Goal: Task Accomplishment & Management: Complete application form

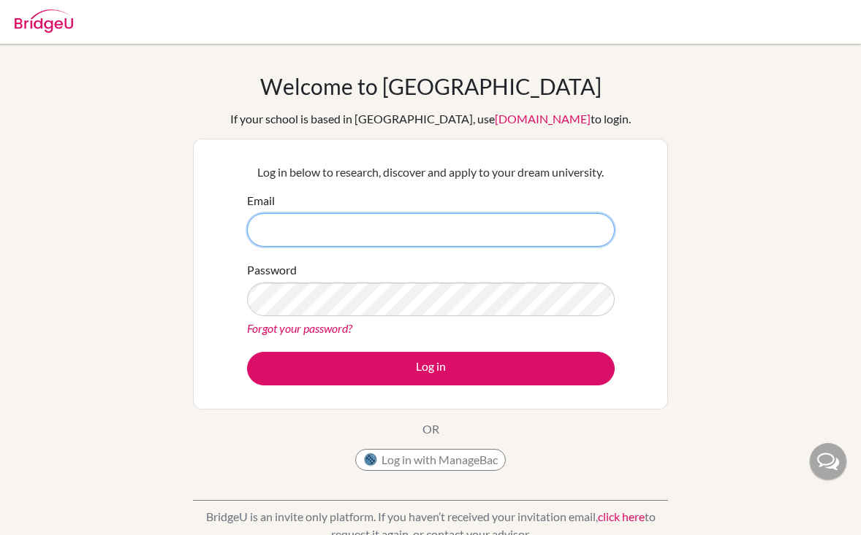
click at [452, 235] on input "Email" at bounding box center [430, 230] width 367 height 34
type input "[EMAIL_ADDRESS][DOMAIN_NAME]"
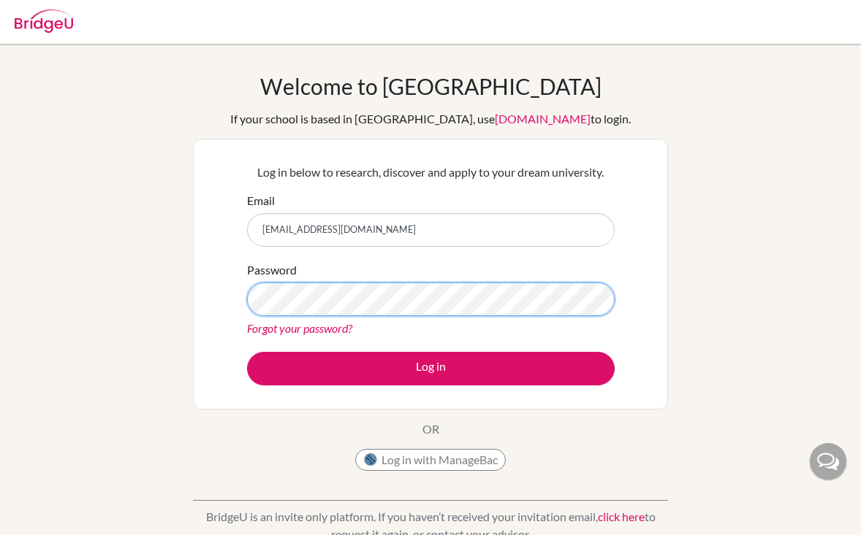
click at [247, 352] on button "Log in" at bounding box center [430, 369] width 367 height 34
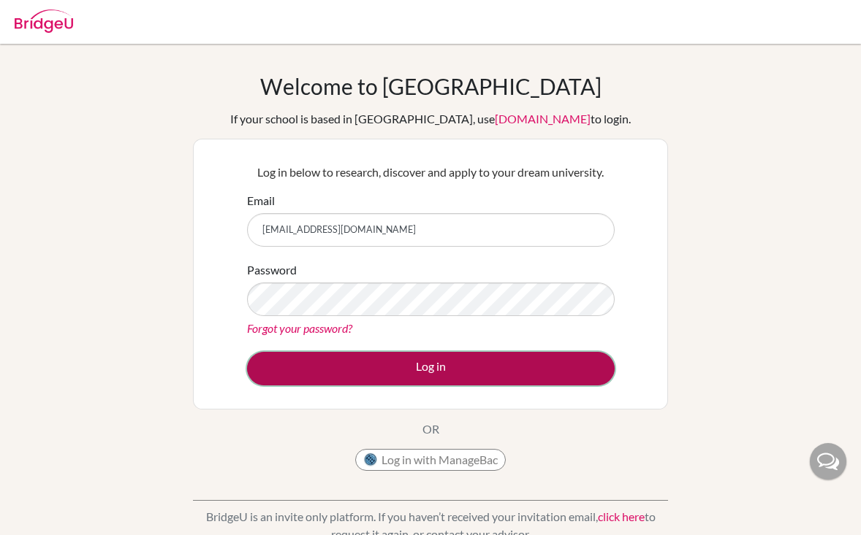
click at [337, 364] on button "Log in" at bounding box center [430, 369] width 367 height 34
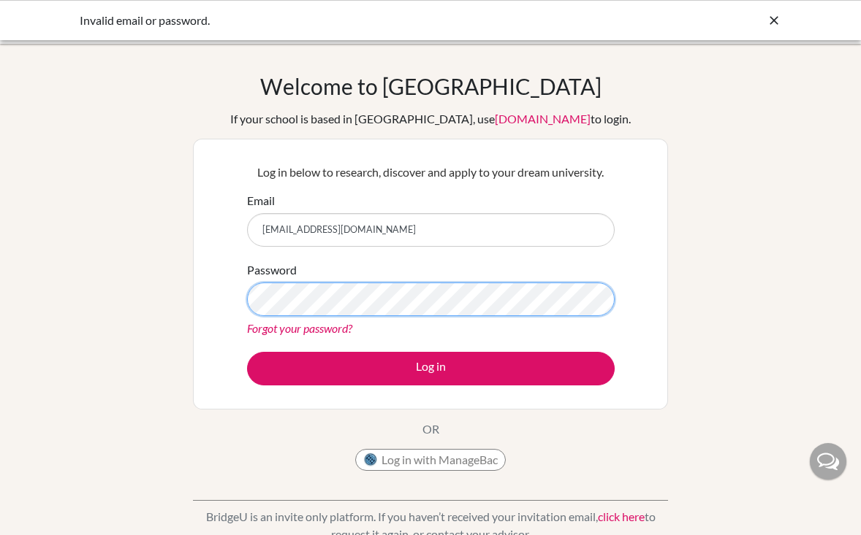
click at [247, 352] on button "Log in" at bounding box center [430, 369] width 367 height 34
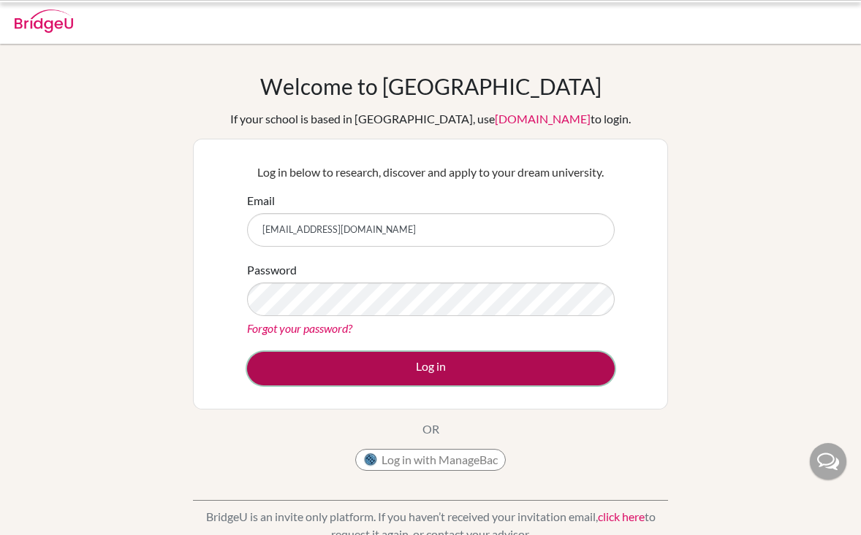
click at [346, 359] on button "Log in" at bounding box center [430, 369] width 367 height 34
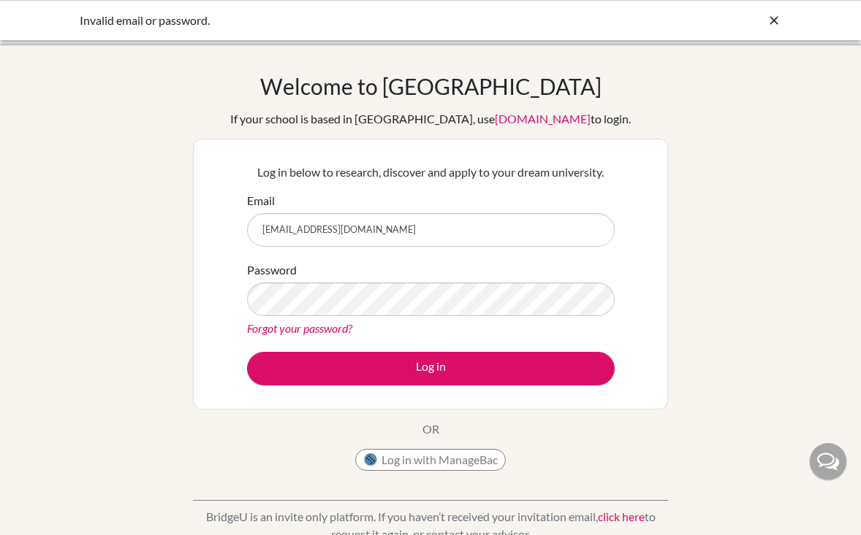
click at [510, 320] on div "Forgot your password?" at bounding box center [430, 329] width 367 height 18
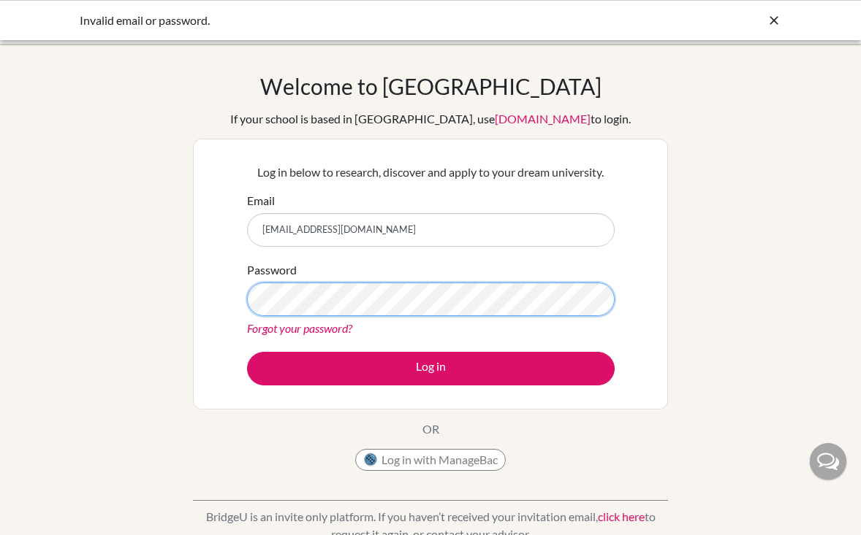
click at [247, 352] on button "Log in" at bounding box center [430, 369] width 367 height 34
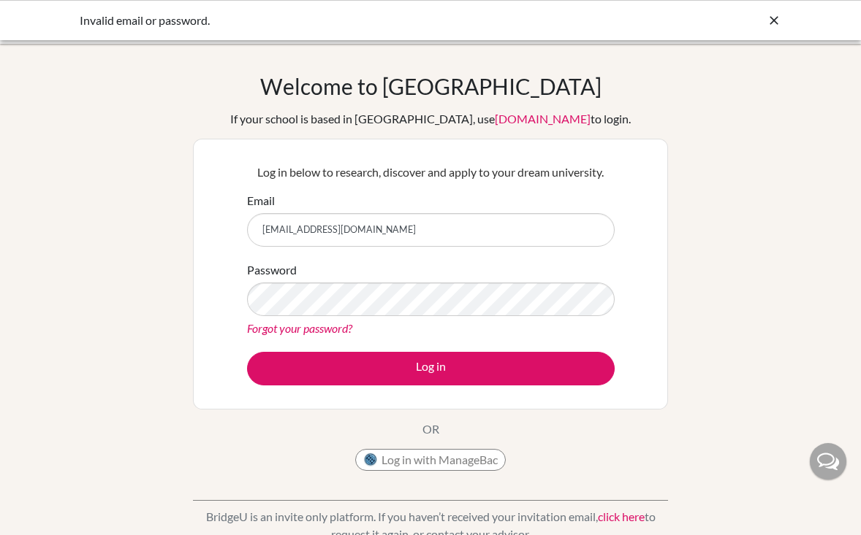
click at [291, 326] on link "Forgot your password?" at bounding box center [299, 328] width 105 height 14
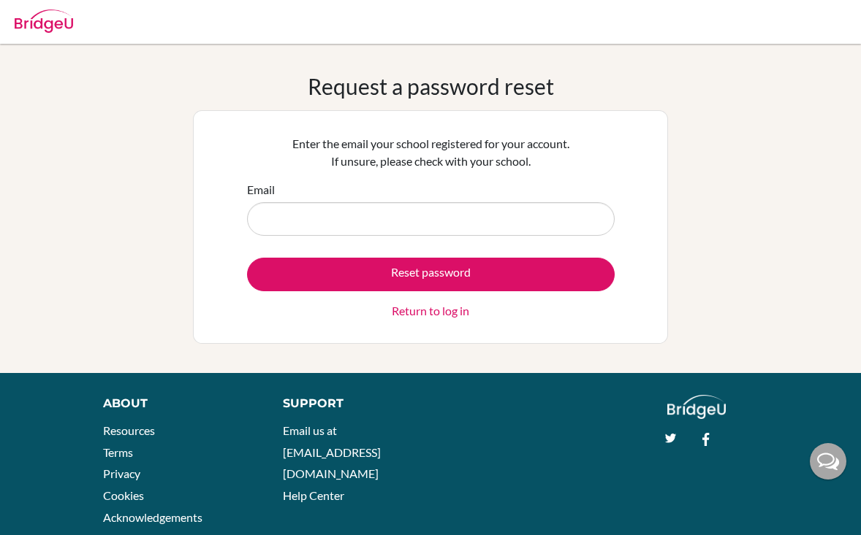
click at [347, 210] on input "Email" at bounding box center [430, 219] width 367 height 34
type input "[EMAIL_ADDRESS][DOMAIN_NAME]"
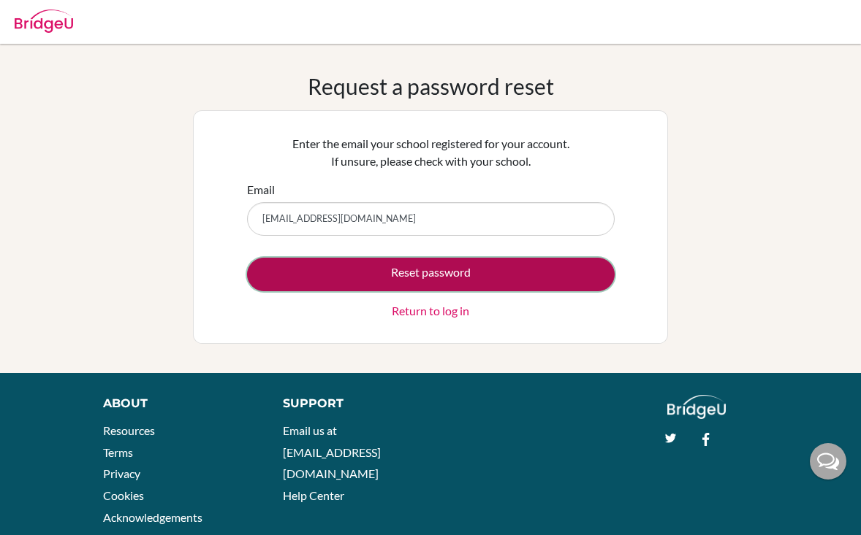
click at [376, 272] on button "Reset password" at bounding box center [430, 275] width 367 height 34
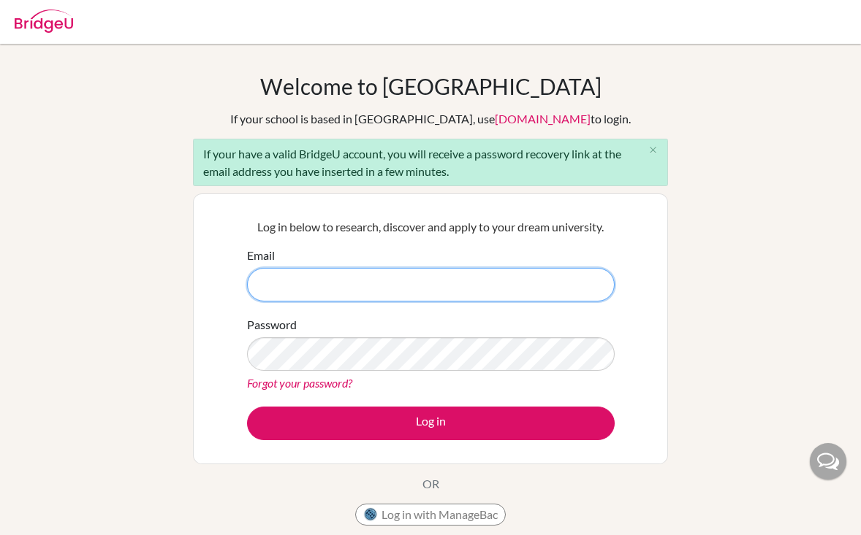
click at [282, 283] on input "Email" at bounding box center [430, 285] width 367 height 34
type input "[EMAIL_ADDRESS][DOMAIN_NAME]"
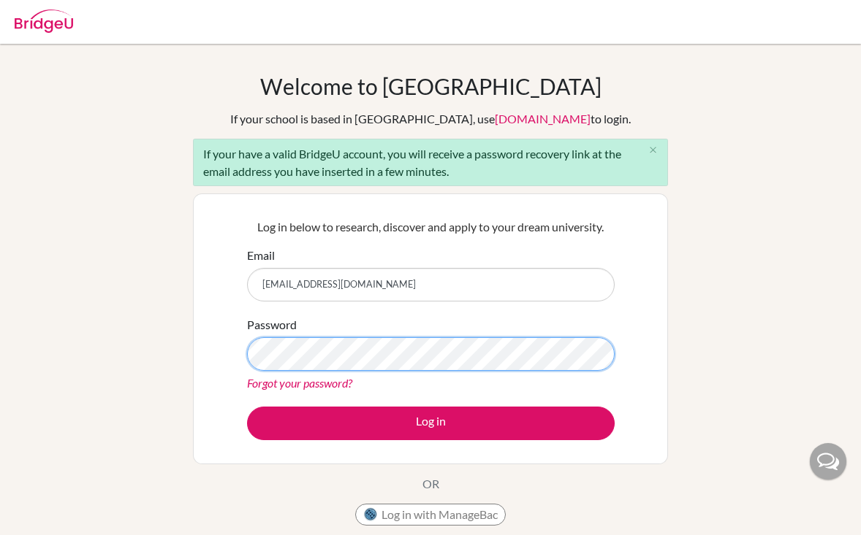
click at [247, 407] on button "Log in" at bounding box center [430, 424] width 367 height 34
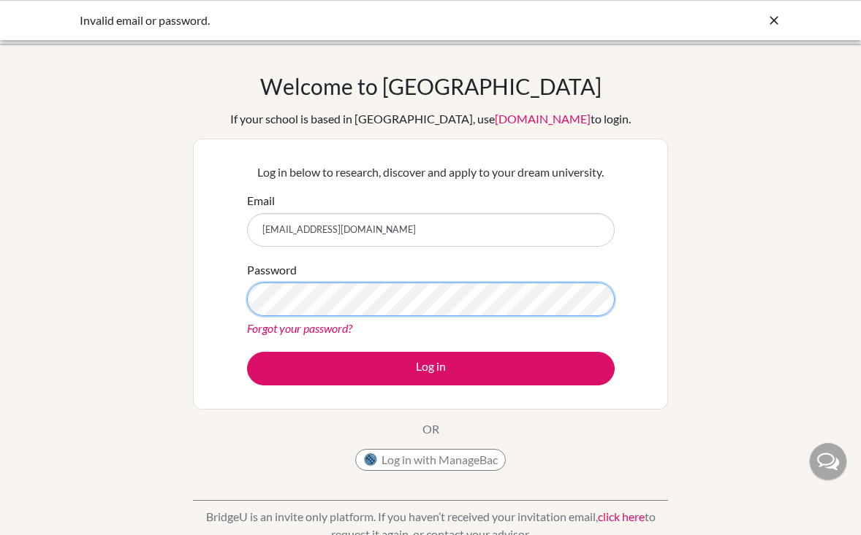
click at [247, 352] on button "Log in" at bounding box center [430, 369] width 367 height 34
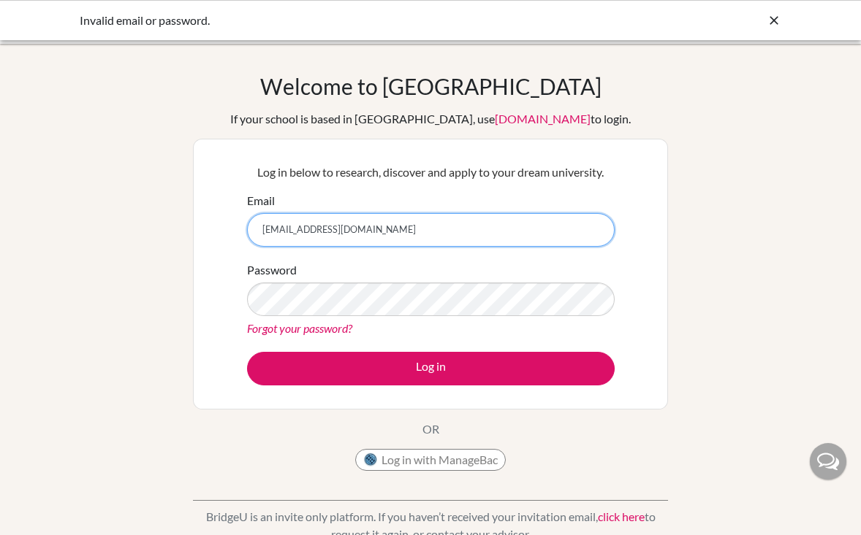
click at [260, 231] on input "[EMAIL_ADDRESS][DOMAIN_NAME]" at bounding box center [430, 230] width 367 height 34
click at [461, 228] on input "[EMAIL_ADDRESS][DOMAIN_NAME]" at bounding box center [430, 230] width 367 height 34
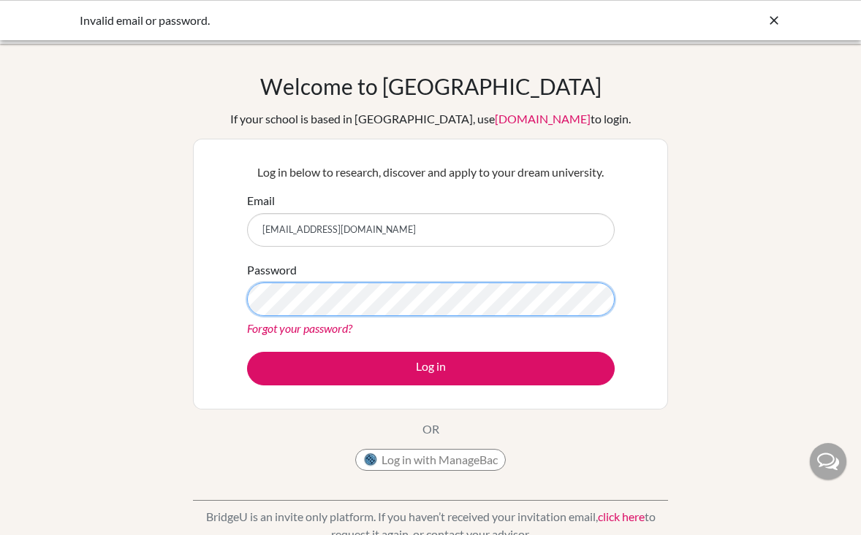
click at [247, 352] on button "Log in" at bounding box center [430, 369] width 367 height 34
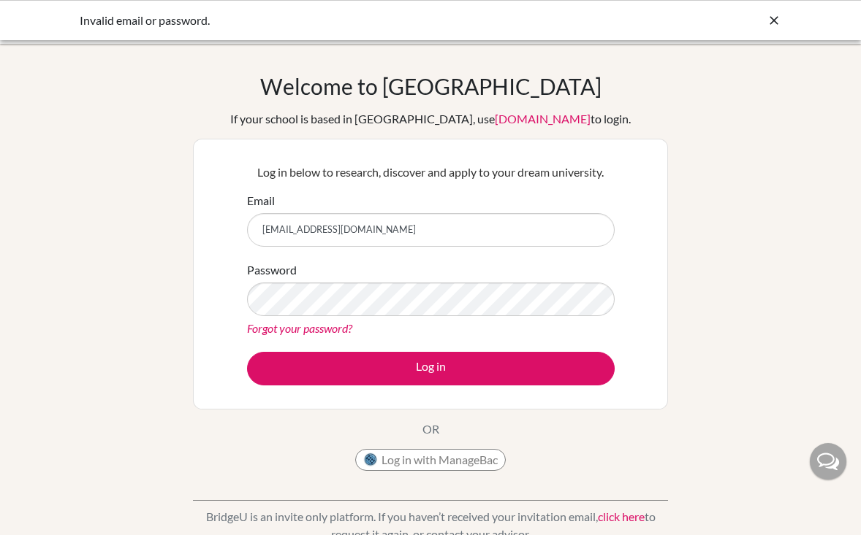
click at [767, 7] on div "Invalid email or password." at bounding box center [430, 20] width 861 height 40
click at [771, 14] on icon at bounding box center [773, 20] width 15 height 15
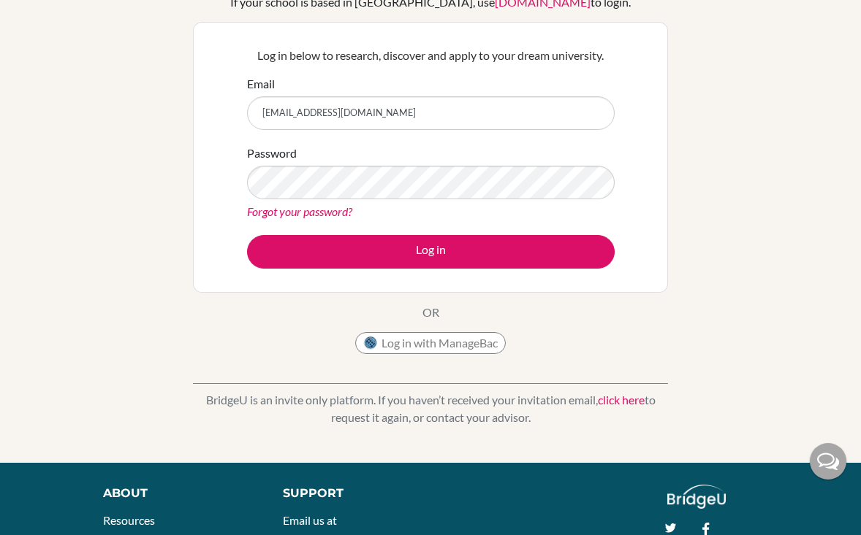
scroll to position [190, 0]
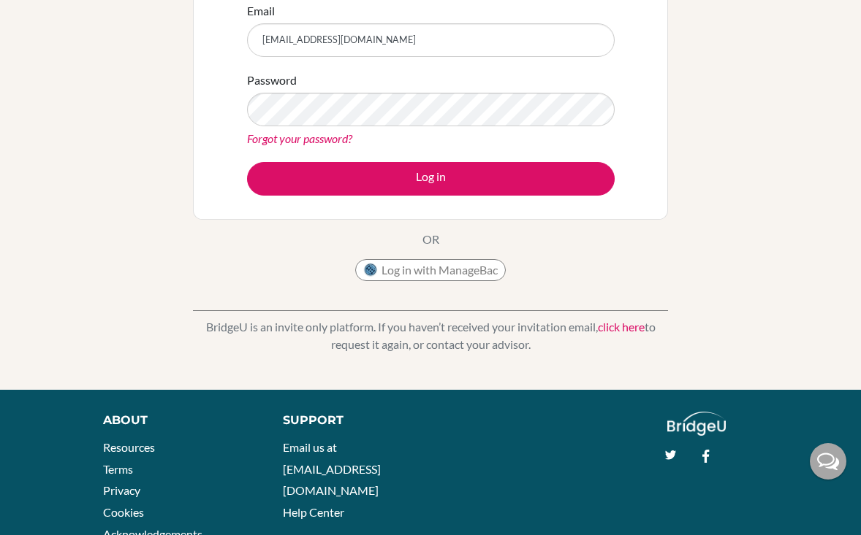
click at [615, 328] on link "click here" at bounding box center [621, 327] width 47 height 14
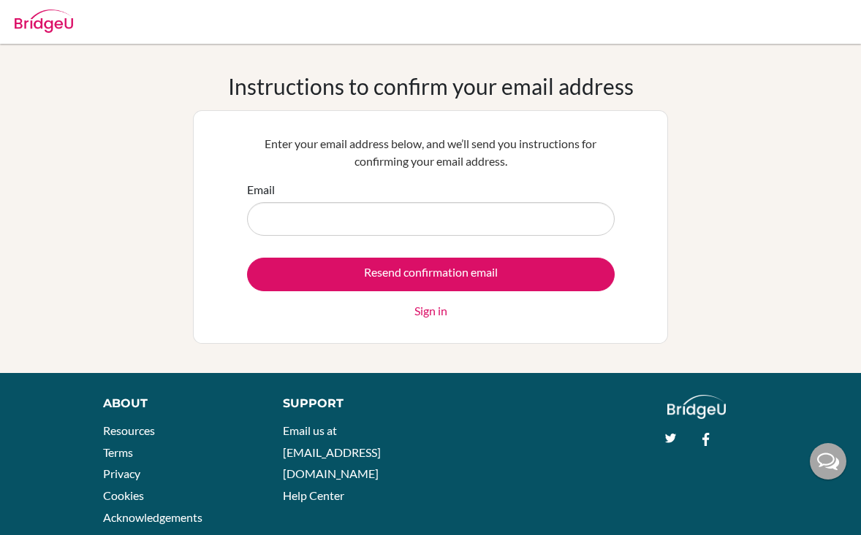
click at [468, 219] on input "Email" at bounding box center [430, 219] width 367 height 34
type input "mustafacagan.eroglu@students.aobajapan.jp"
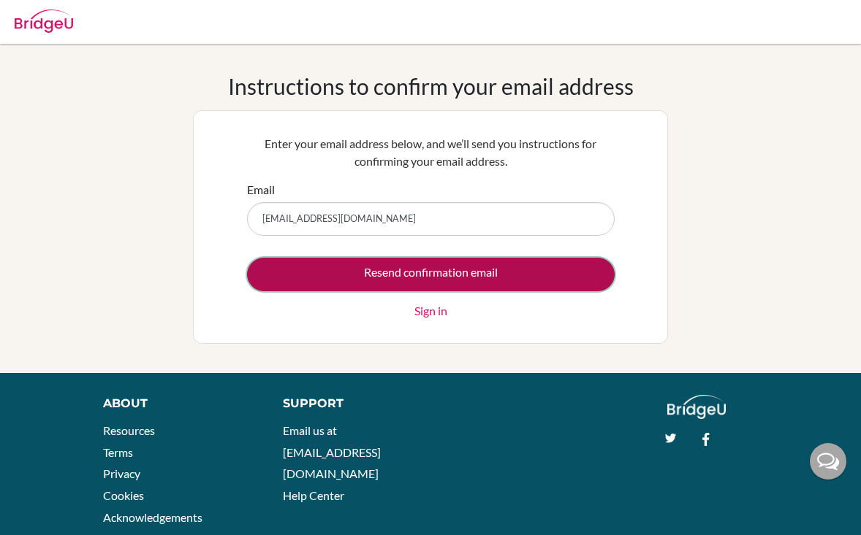
click at [446, 270] on input "Resend confirmation email" at bounding box center [430, 275] width 367 height 34
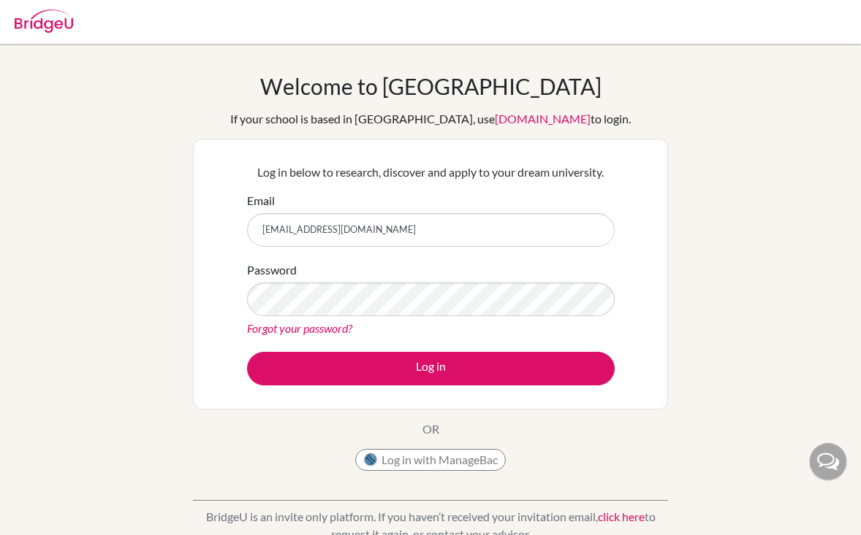
click at [47, 20] on img at bounding box center [44, 20] width 58 height 23
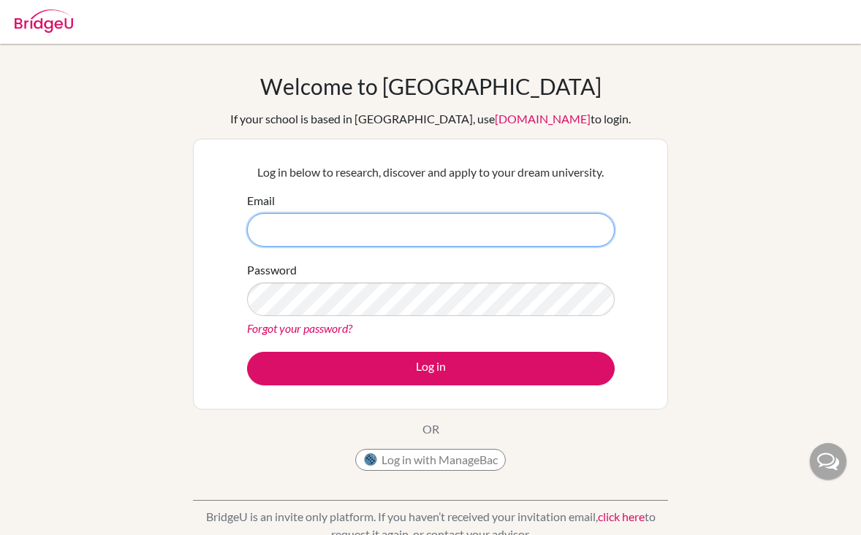
click at [332, 219] on input "Email" at bounding box center [430, 230] width 367 height 34
type input "mustafacagan.eroglu@students.aobajapan.jp"
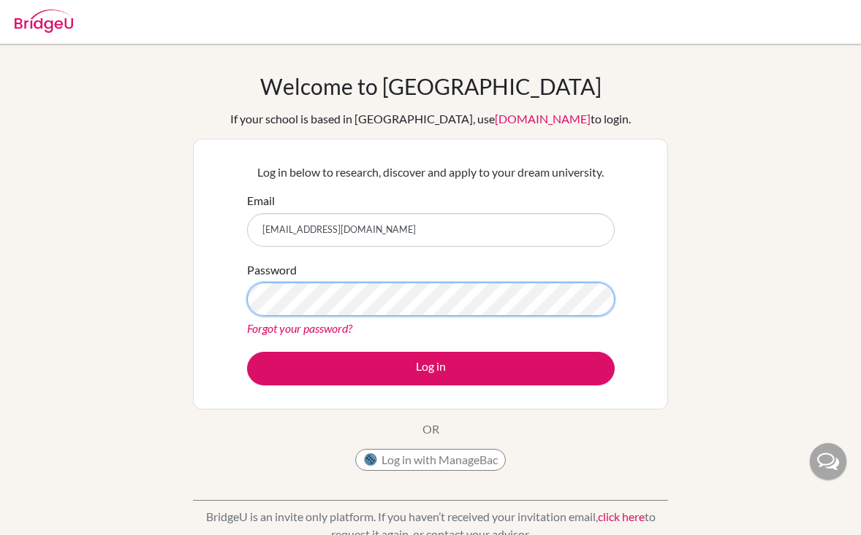
click at [247, 352] on button "Log in" at bounding box center [430, 369] width 367 height 34
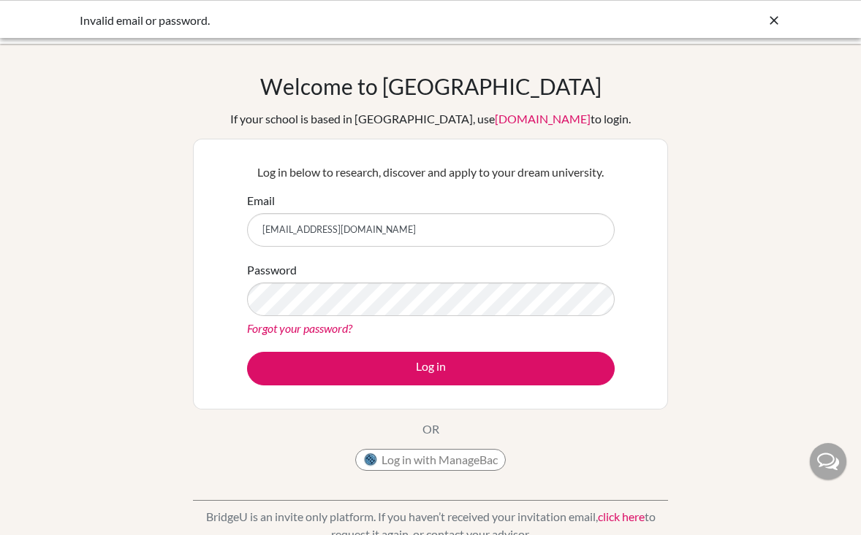
click at [325, 336] on div "Forgot your password?" at bounding box center [430, 329] width 367 height 18
click at [325, 329] on link "Forgot your password?" at bounding box center [299, 328] width 105 height 14
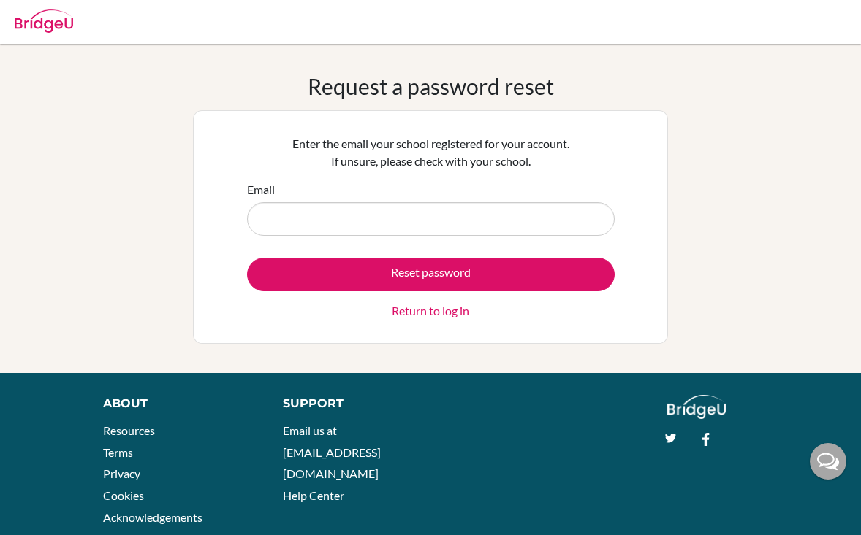
click at [359, 194] on div "Email" at bounding box center [430, 208] width 367 height 55
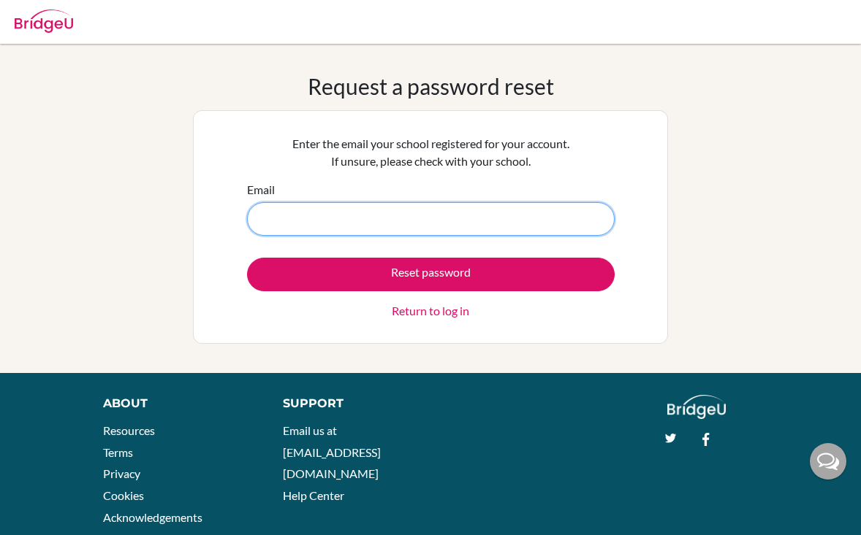
click at [357, 220] on input "Email" at bounding box center [430, 219] width 367 height 34
type input "mustafacagan.eroglu@students.aobajapan.jp"
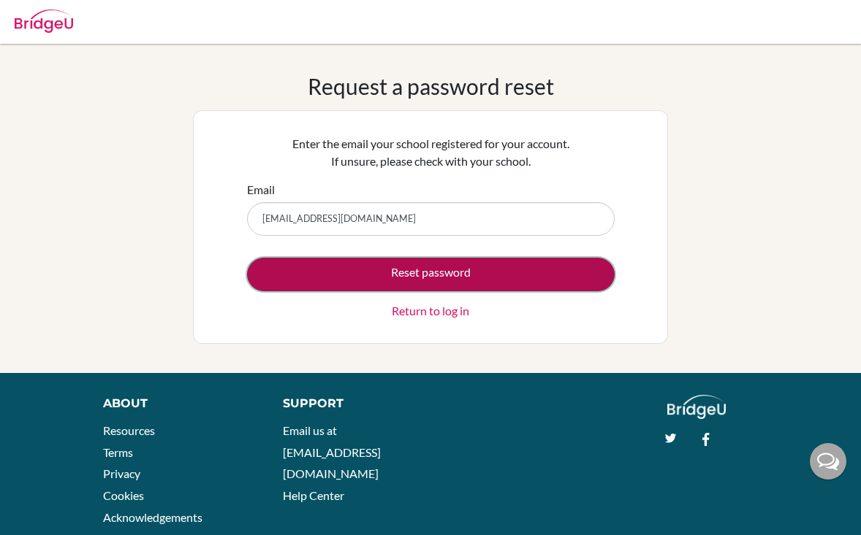
click at [357, 269] on button "Reset password" at bounding box center [430, 275] width 367 height 34
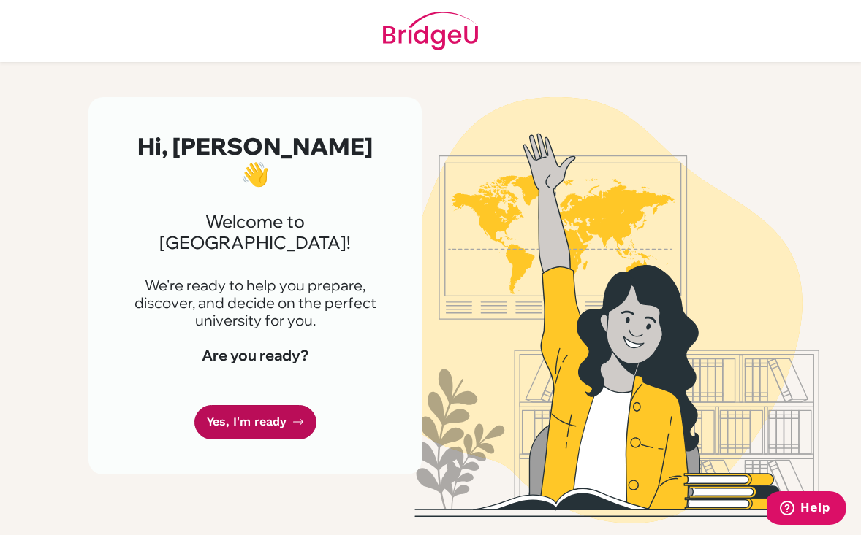
click at [251, 405] on link "Yes, I'm ready" at bounding box center [255, 422] width 122 height 34
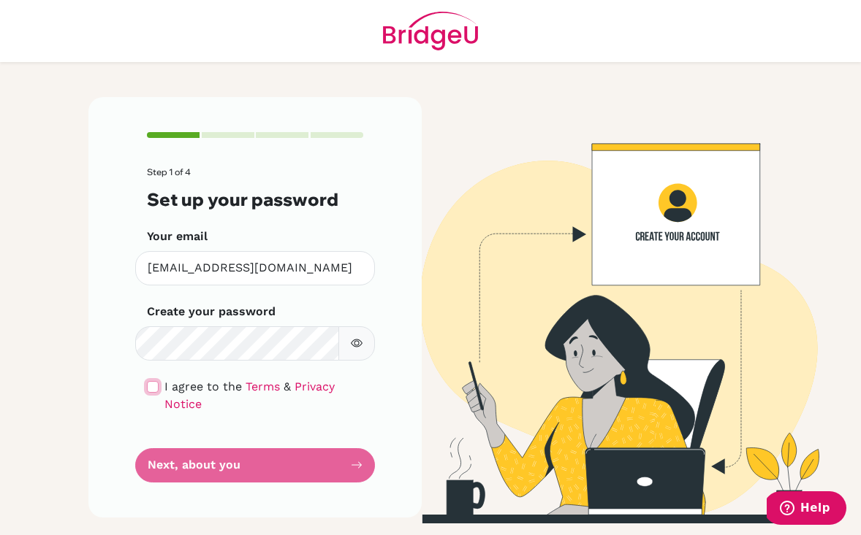
click at [154, 390] on input "checkbox" at bounding box center [153, 387] width 12 height 12
checkbox input "true"
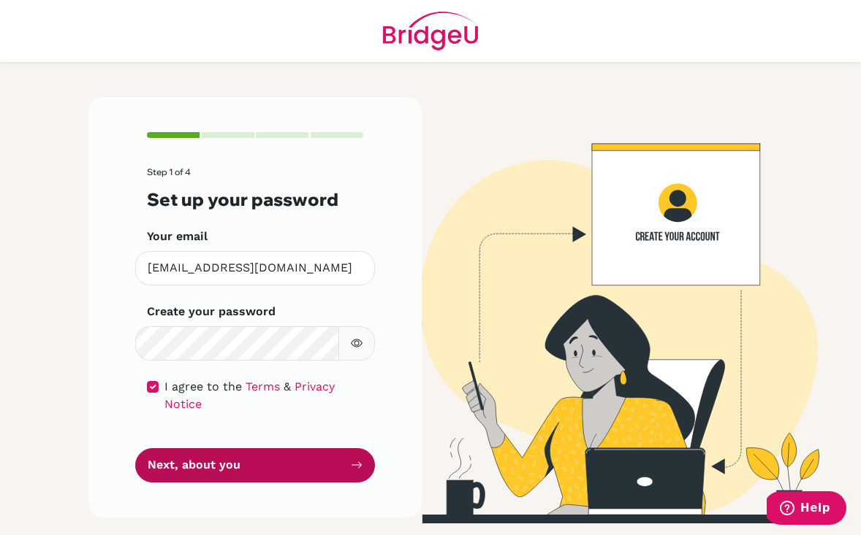
click at [177, 449] on button "Next, about you" at bounding box center [255, 466] width 240 height 34
